Goal: Information Seeking & Learning: Learn about a topic

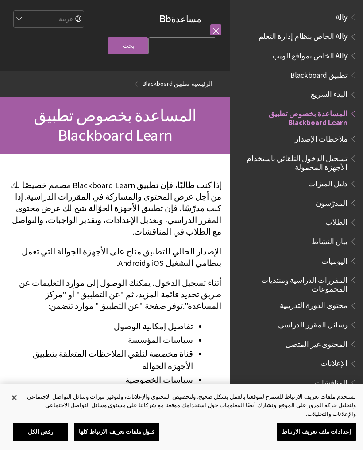
scroll to position [92, 0]
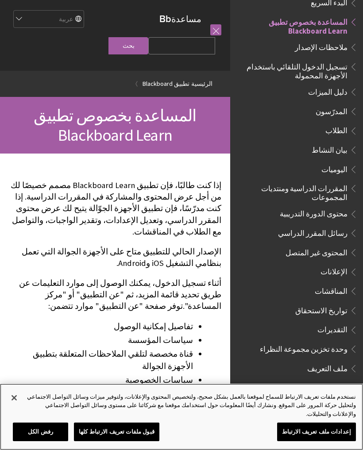
click at [112, 423] on button "قبول ملفات تعريف الارتباط كلها" at bounding box center [116, 431] width 85 height 19
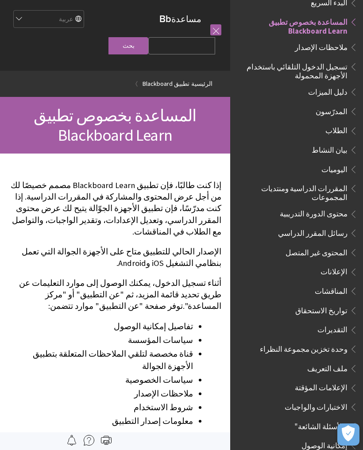
click at [351, 438] on icon "فتح التفضيلات" at bounding box center [347, 433] width 13 height 16
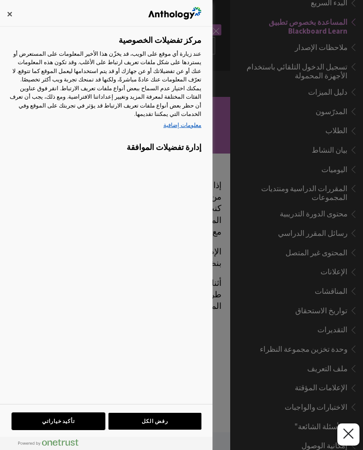
click at [59, 421] on button "تأكيد خياراتي" at bounding box center [58, 421] width 93 height 17
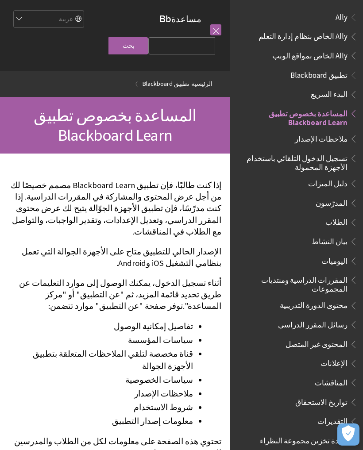
scroll to position [0, 0]
click at [347, 74] on span "Book outline for Blackboard App Help" at bounding box center [351, 73] width 9 height 11
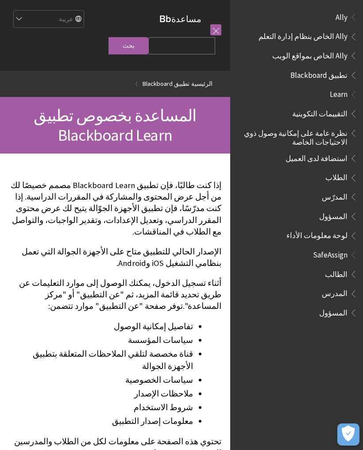
click at [333, 74] on span "تطبيق Blackboard" at bounding box center [318, 74] width 57 height 12
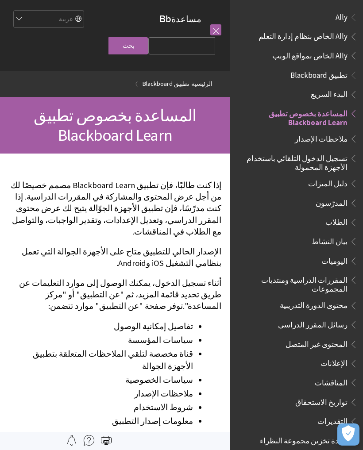
scroll to position [92, 0]
